Goal: Complete application form

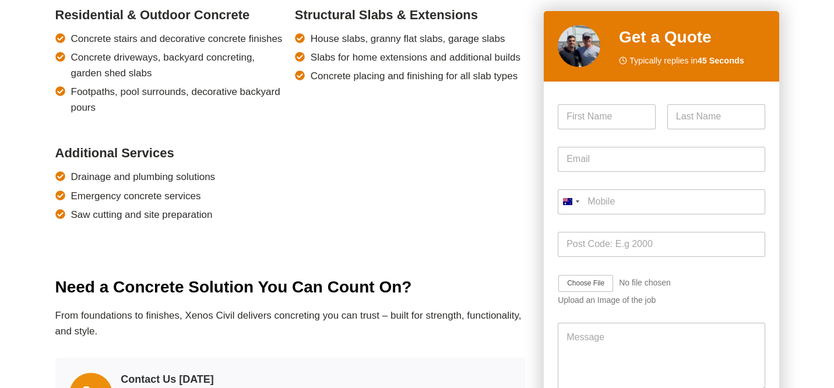
scroll to position [978, 0]
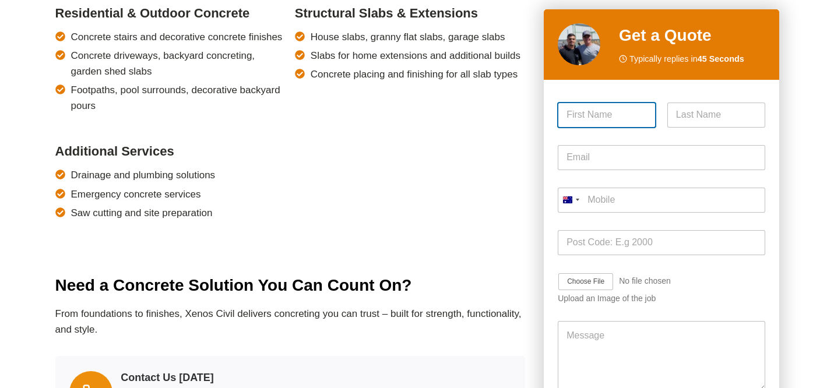
click at [603, 119] on input "First" at bounding box center [607, 115] width 98 height 25
type input "[PERSON_NAME]"
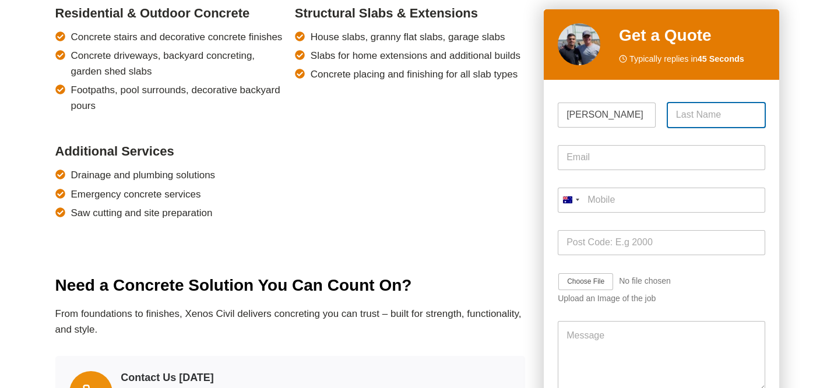
type input "Stack"
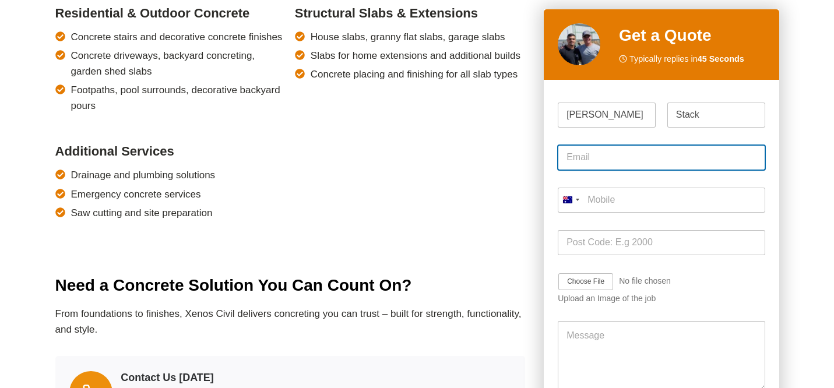
type input "[PERSON_NAME][EMAIL_ADDRESS][DOMAIN_NAME]"
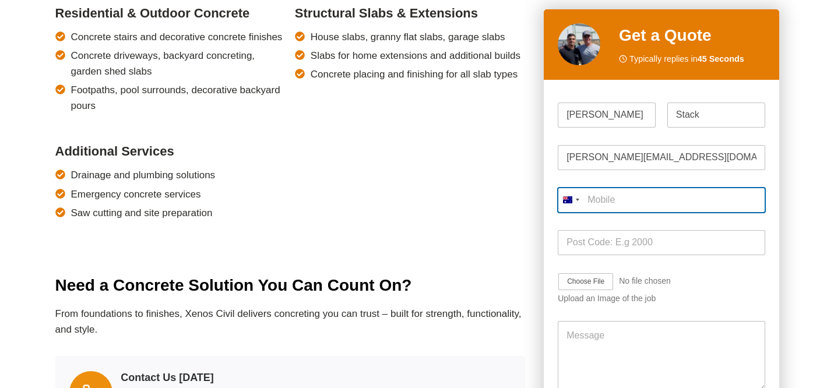
type input "0431 035 773"
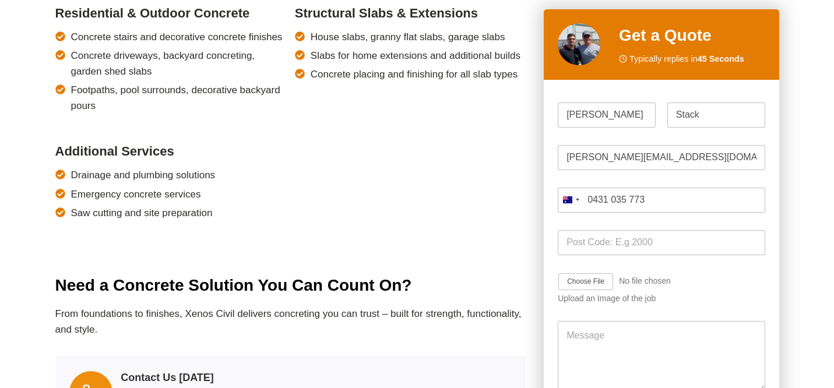
type input "2210"
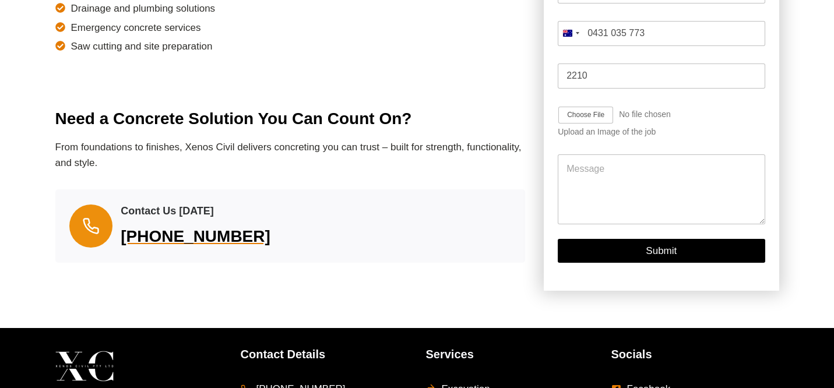
scroll to position [1145, 0]
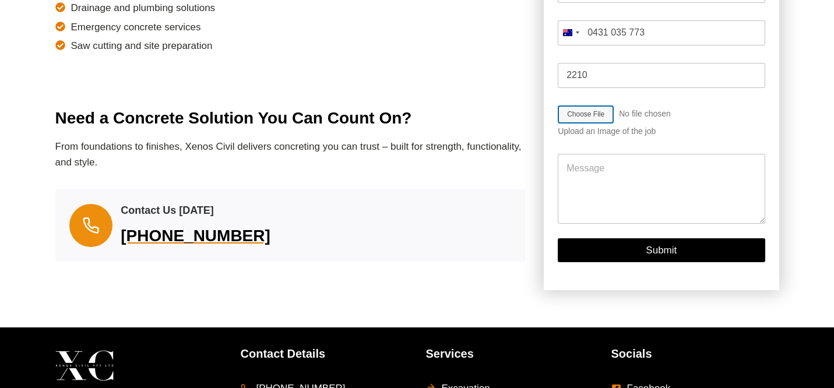
click at [594, 114] on input "Job Image Upload" at bounding box center [620, 114] width 124 height 19
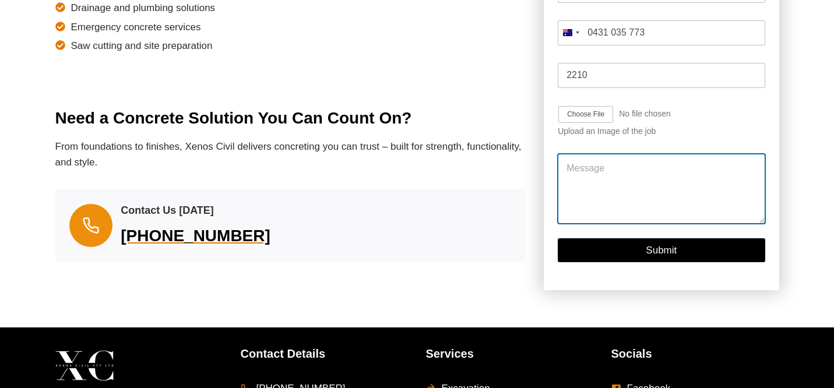
click at [605, 171] on textarea "Message" at bounding box center [661, 189] width 207 height 70
click at [602, 167] on textarea "Message" at bounding box center [661, 189] width 207 height 70
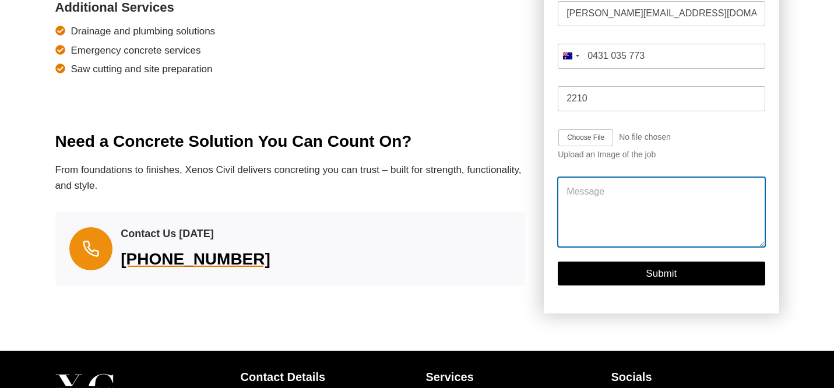
scroll to position [1124, 0]
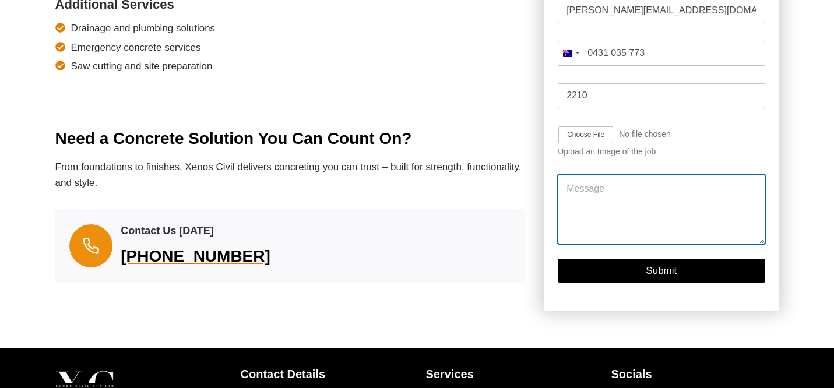
click at [593, 188] on textarea "Message" at bounding box center [661, 209] width 207 height 70
paste textarea "Hi there, looking for a quote for a new concrete driveway - single car (approx …"
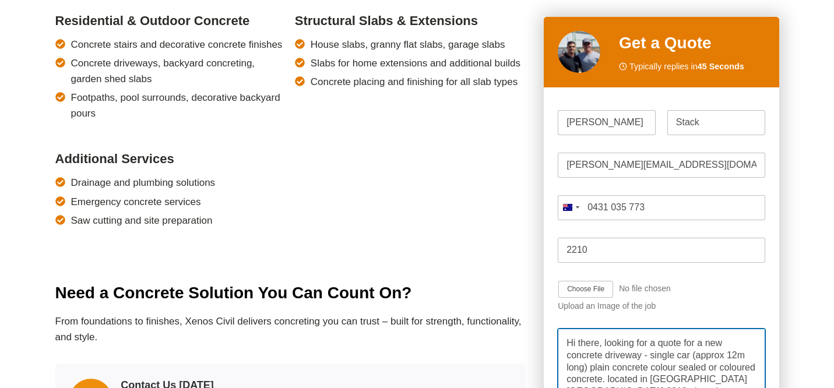
scroll to position [968, 0]
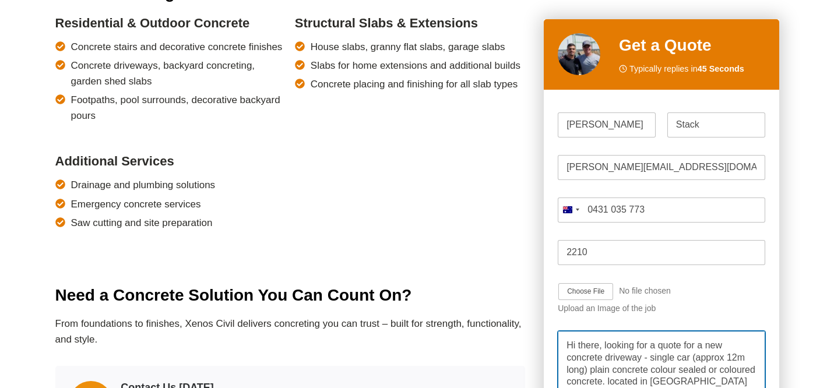
type textarea "Hi there, looking for a quote for a new concrete driveway - single car (approx …"
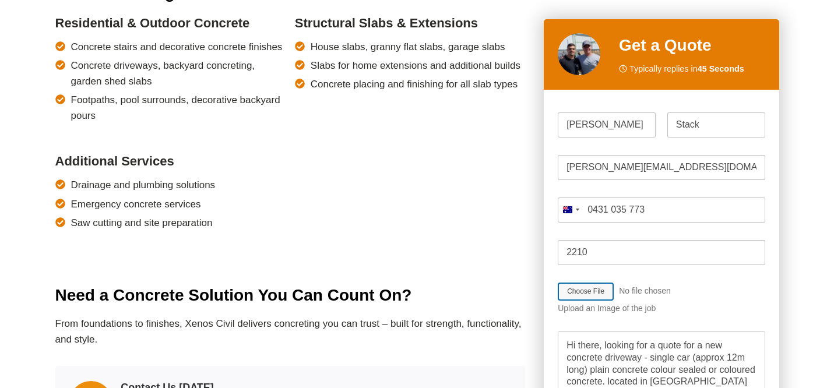
click at [569, 293] on input "Job Image Upload" at bounding box center [620, 292] width 124 height 19
type input "C:\fakepath\IMG_9525 2.HEIC"
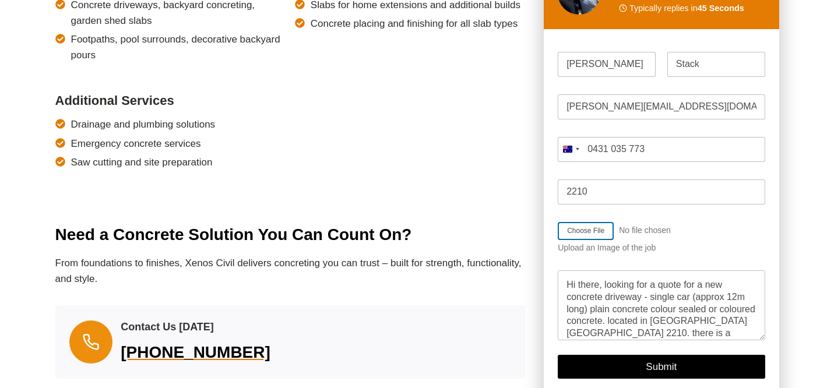
scroll to position [1052, 0]
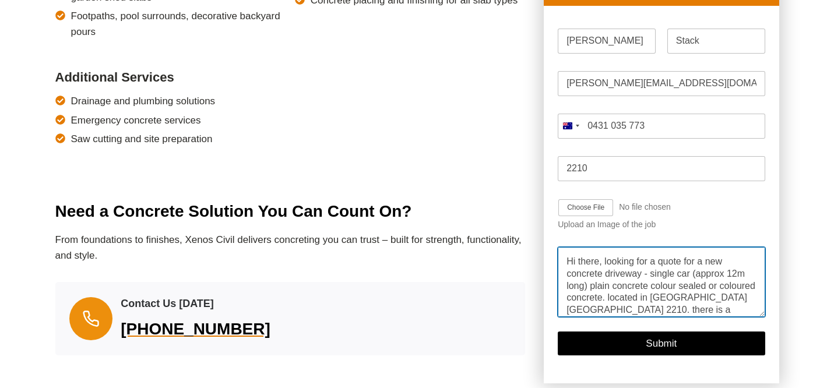
click at [653, 285] on textarea "Hi there, looking for a quote for a new concrete driveway - single car (approx …" at bounding box center [661, 282] width 207 height 70
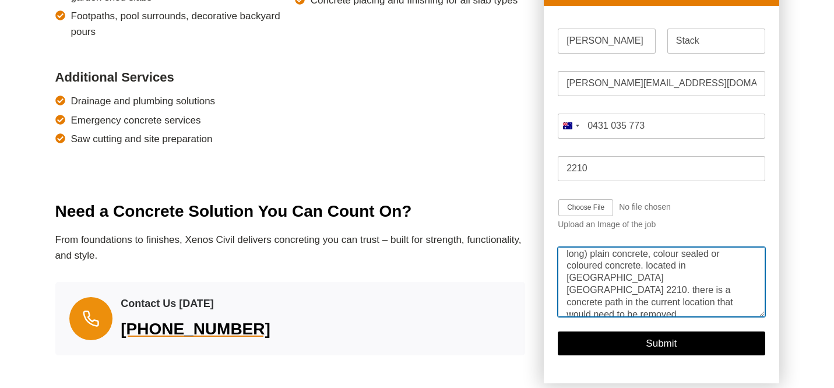
scroll to position [0, 0]
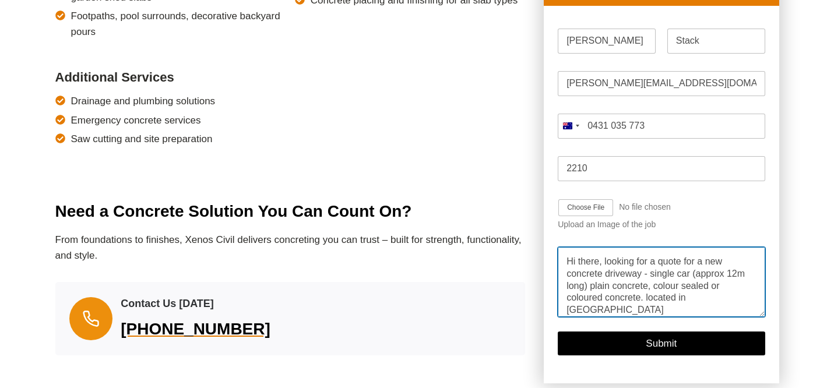
drag, startPoint x: 620, startPoint y: 309, endPoint x: 530, endPoint y: 226, distance: 123.3
type textarea "Hi there, looking for a quote for a new concrete driveway - single car (approx …"
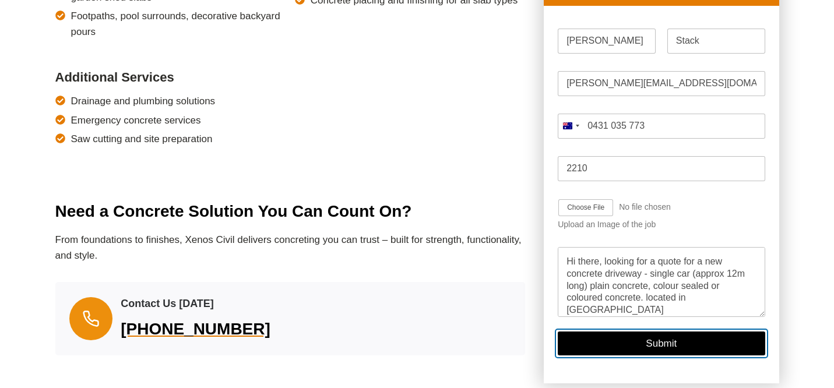
click at [648, 347] on button "Submit" at bounding box center [661, 344] width 207 height 24
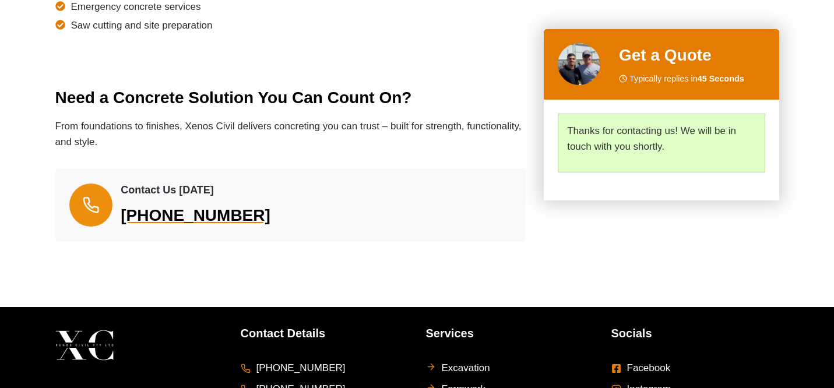
scroll to position [1172, 0]
